Goal: Information Seeking & Learning: Learn about a topic

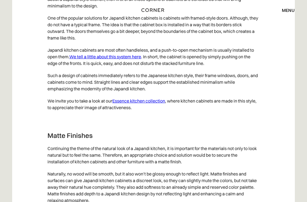
scroll to position [2233, 0]
click at [149, 104] on link "Essence kitchen collection" at bounding box center [138, 101] width 53 height 6
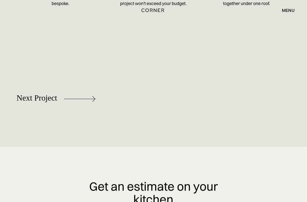
scroll to position [2301, 0]
click at [234, 114] on div "Next Project [GEOGRAPHIC_DATA]" at bounding box center [153, 99] width 307 height 30
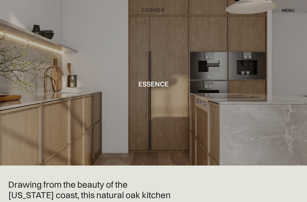
scroll to position [0, 0]
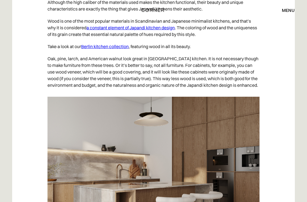
scroll to position [1941, 0]
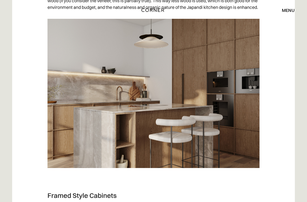
scroll to position [2017, 0]
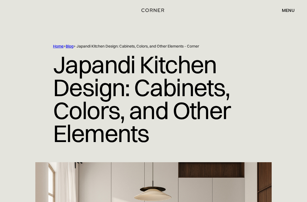
scroll to position [0, 0]
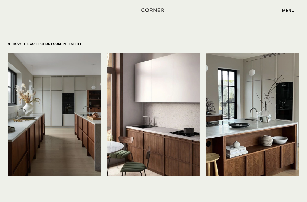
scroll to position [1154, 0]
